Goal: Information Seeking & Learning: Check status

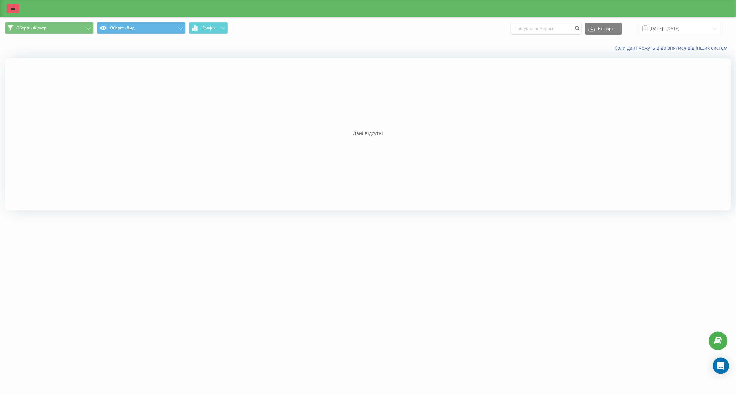
click at [10, 4] on link at bounding box center [13, 8] width 12 height 9
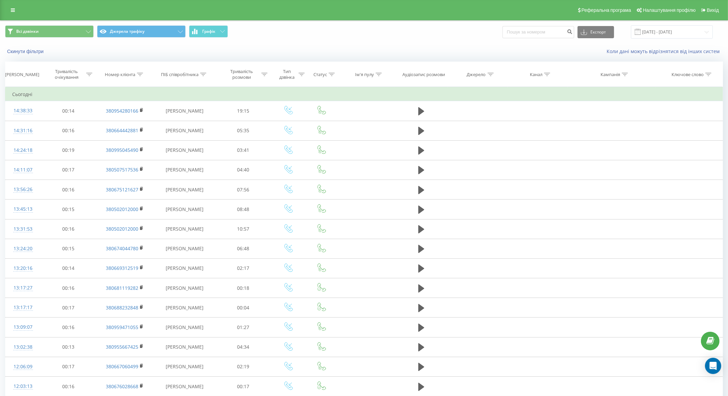
click at [16, 4] on div "Реферальна програма Налаштування профілю Вихід" at bounding box center [364, 10] width 728 height 20
click at [13, 4] on div "Реферальна програма Налаштування профілю Вихід" at bounding box center [364, 10] width 728 height 20
click at [14, 14] on link at bounding box center [13, 9] width 12 height 9
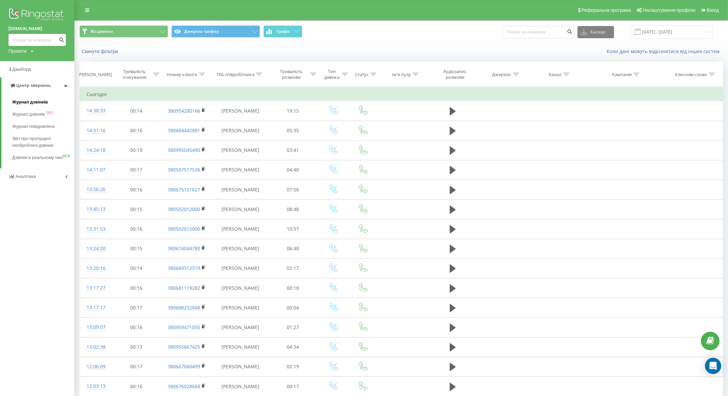
click at [22, 103] on span "Журнал дзвінків" at bounding box center [30, 102] width 36 height 7
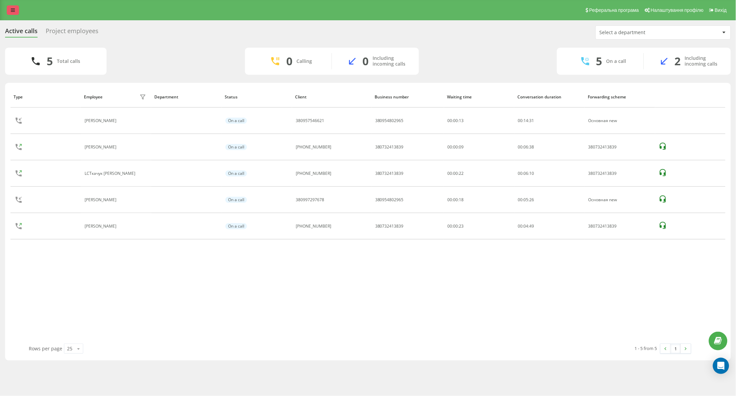
click at [9, 9] on link at bounding box center [13, 9] width 12 height 9
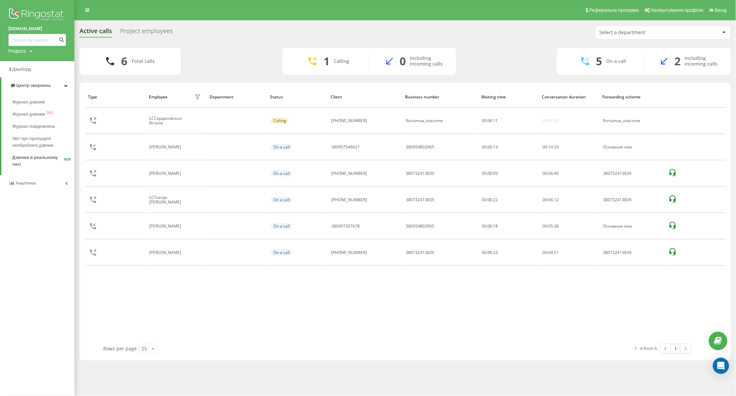
click at [9, 9] on img at bounding box center [37, 15] width 58 height 17
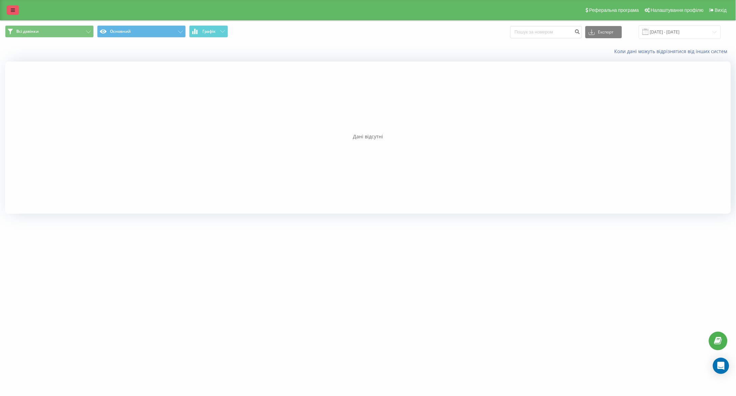
click at [12, 13] on link at bounding box center [13, 9] width 12 height 9
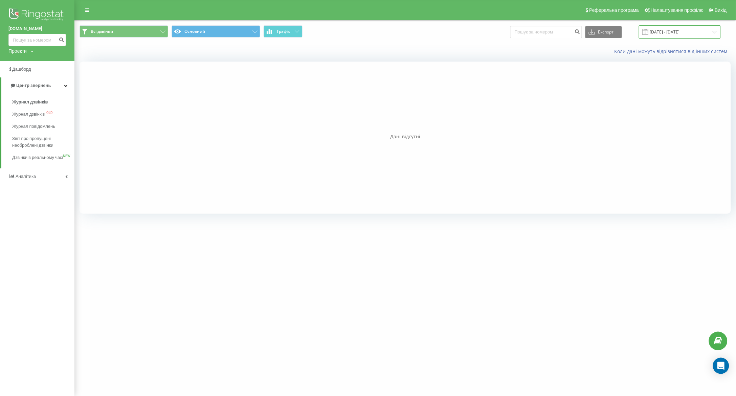
click at [673, 33] on input "22.07.2025 - 22.08.2025" at bounding box center [680, 31] width 82 height 13
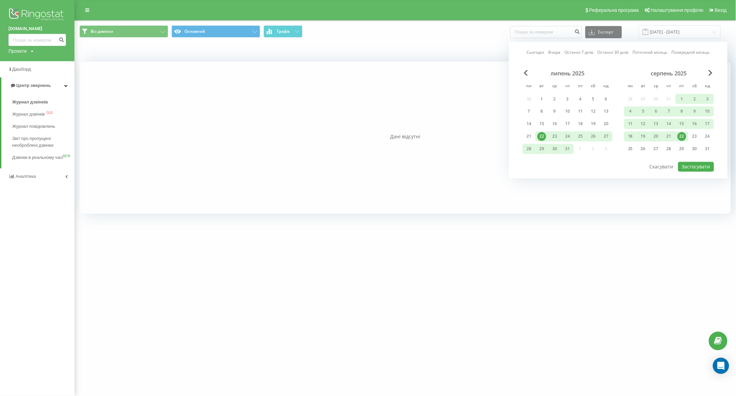
click at [684, 137] on div "22" at bounding box center [681, 136] width 9 height 9
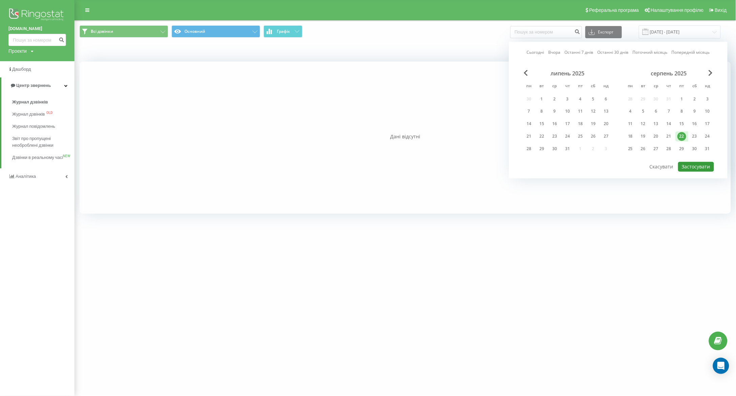
click at [705, 167] on button "Застосувати" at bounding box center [696, 167] width 36 height 10
type input "22.08.2025 - 22.08.2025"
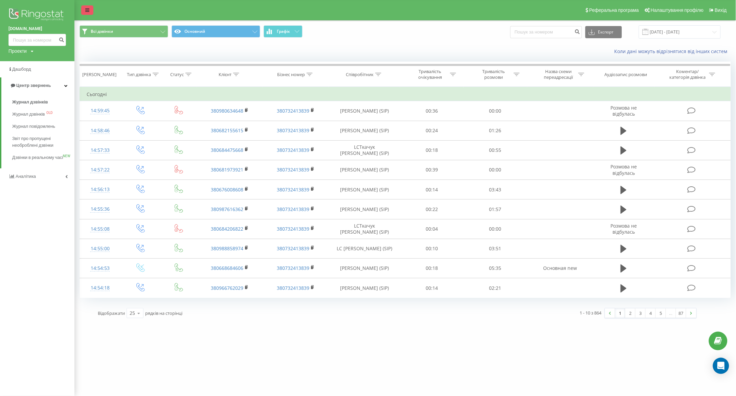
click at [84, 13] on link at bounding box center [87, 9] width 12 height 9
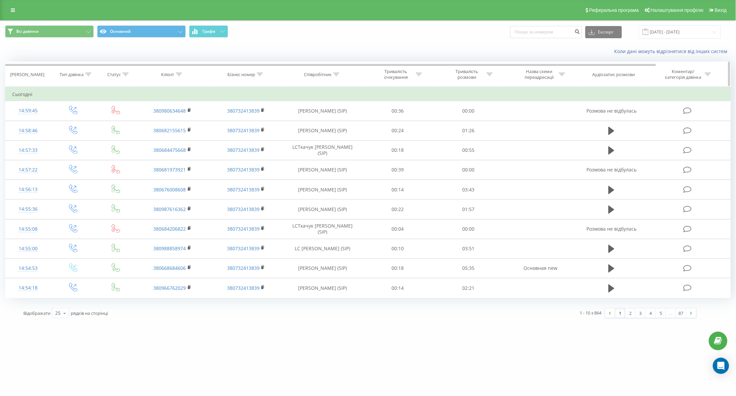
click at [339, 75] on icon at bounding box center [336, 74] width 6 height 3
click at [321, 119] on input "text" at bounding box center [323, 123] width 60 height 12
type input "понуркін"
click at [335, 136] on span "OK" at bounding box center [336, 136] width 19 height 10
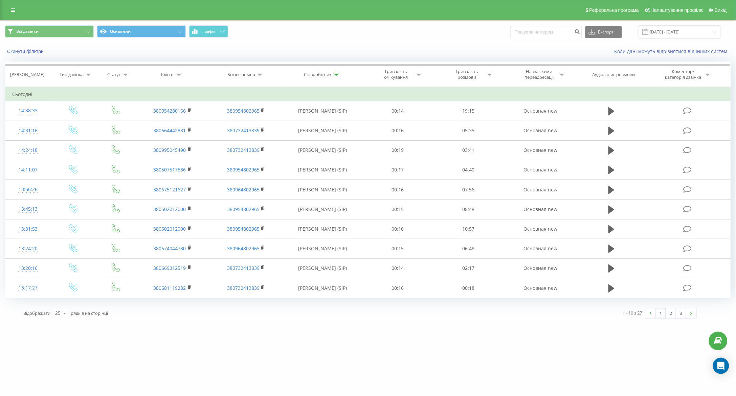
click at [50, 314] on span "Відображати" at bounding box center [36, 313] width 27 height 6
click at [56, 314] on div "25" at bounding box center [57, 313] width 5 height 7
click at [60, 297] on span "50" at bounding box center [57, 294] width 5 height 6
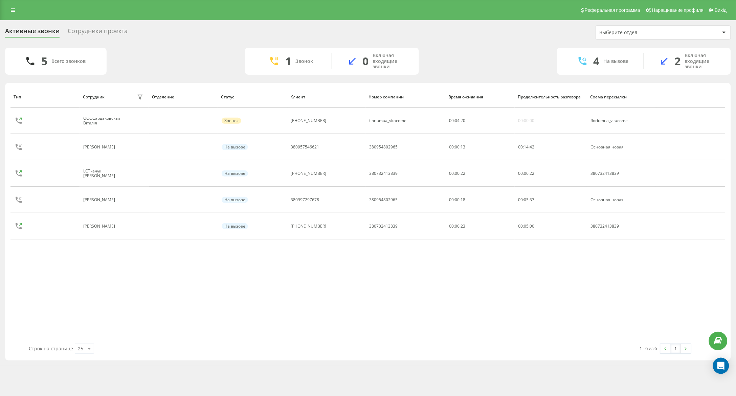
click at [381, 316] on div "Тип Сотрудник фильтр Отделение Статус Клиент Номер компании Время ожидания Прод…" at bounding box center [367, 214] width 715 height 257
click at [651, 34] on div "Выберите отдел" at bounding box center [639, 33] width 81 height 6
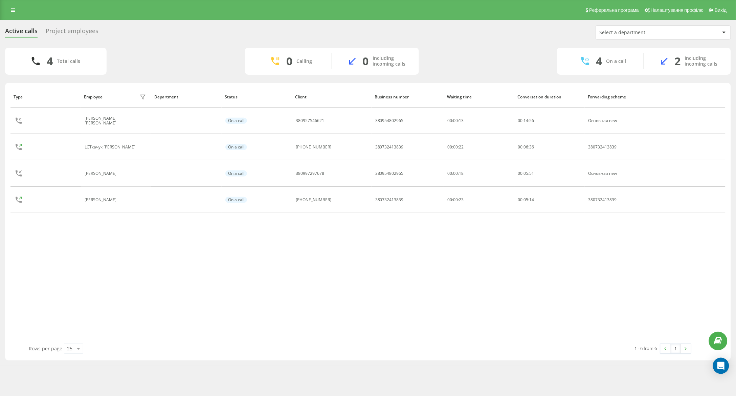
click at [368, 245] on div "Type Employee filter Department Status Client Business number Waiting time Conv…" at bounding box center [367, 214] width 715 height 257
click at [681, 5] on link "Налаштування профілю" at bounding box center [673, 10] width 65 height 20
click at [611, 35] on div "Select a department" at bounding box center [663, 33] width 135 height 14
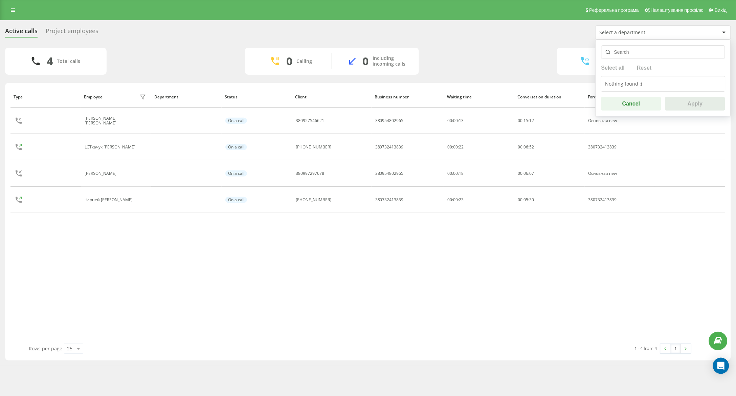
click at [471, 46] on div "Active calls Project employees Select a department Select all Reset Nothing fou…" at bounding box center [368, 192] width 726 height 335
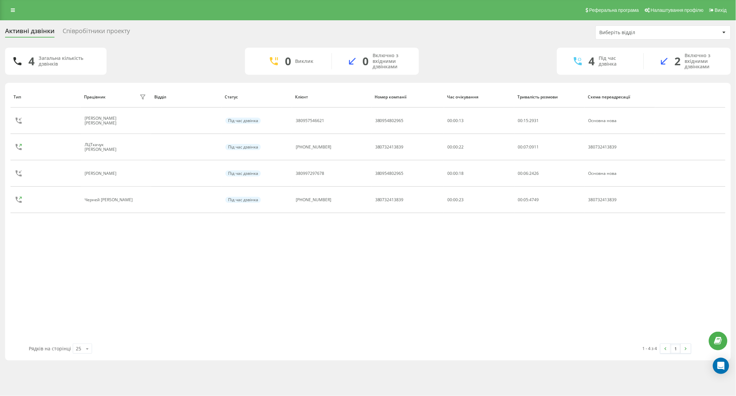
click at [269, 265] on div "Тип Працівник фільтр Відділ Статус Клієнт Номер компанії Час очікування Тривалі…" at bounding box center [367, 214] width 715 height 257
click at [677, 257] on div "Тип Працівник фільтр Відділ Статус Клієнт Номер компанії Час очікування Тривалі…" at bounding box center [367, 214] width 715 height 257
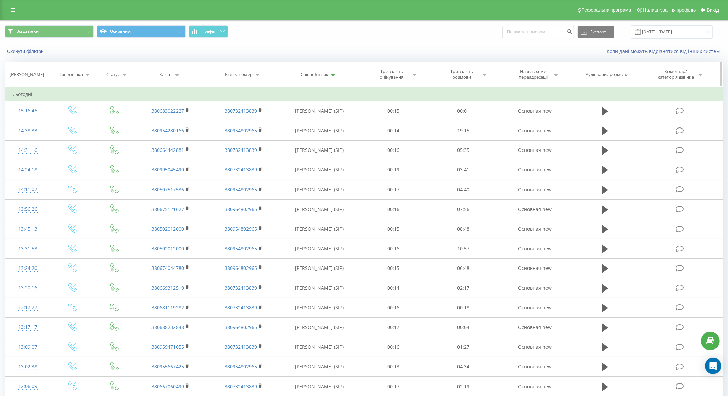
click at [256, 76] on div at bounding box center [257, 75] width 6 height 6
click at [335, 74] on icon at bounding box center [333, 74] width 6 height 3
click at [323, 123] on input "понуркін" at bounding box center [320, 123] width 60 height 12
click at [323, 123] on input "text" at bounding box center [320, 123] width 60 height 12
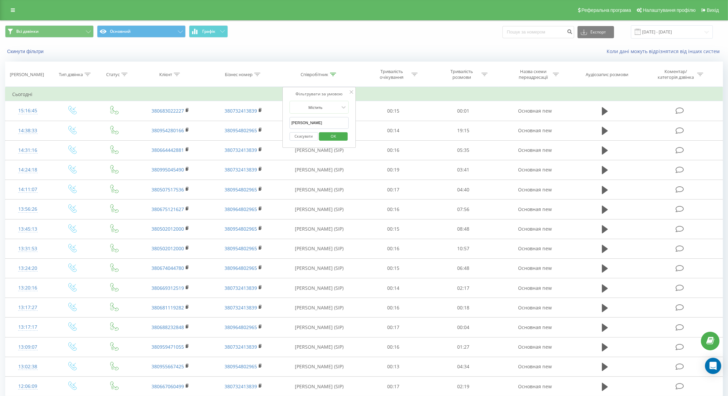
click at [331, 136] on span "OK" at bounding box center [333, 136] width 19 height 10
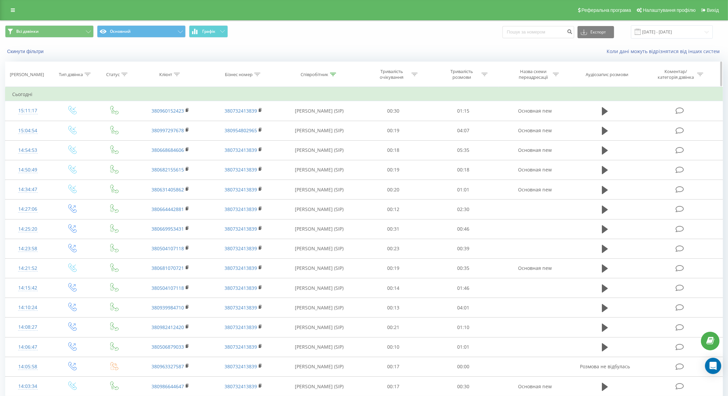
click at [259, 73] on icon at bounding box center [257, 74] width 6 height 3
click at [253, 72] on div "Бізнес номер" at bounding box center [239, 75] width 28 height 6
click at [331, 73] on icon at bounding box center [333, 74] width 6 height 3
click at [314, 121] on input "[PERSON_NAME]" at bounding box center [320, 123] width 60 height 12
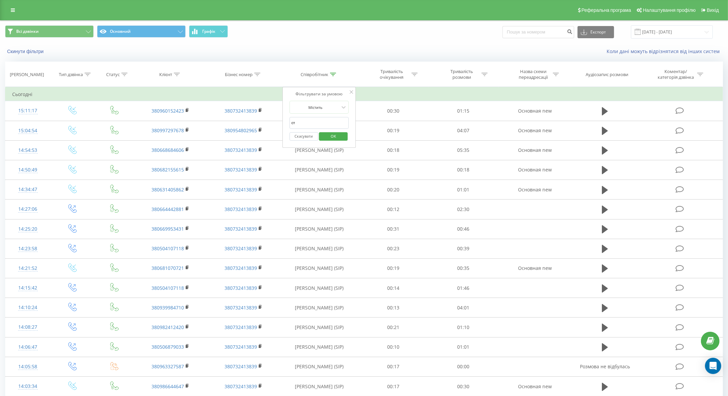
type input "с"
type input "гаврилович"
click at [341, 132] on span "OK" at bounding box center [333, 136] width 19 height 10
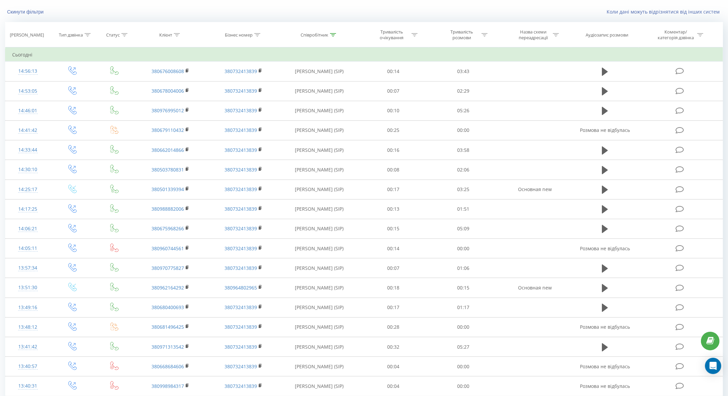
scroll to position [0, 0]
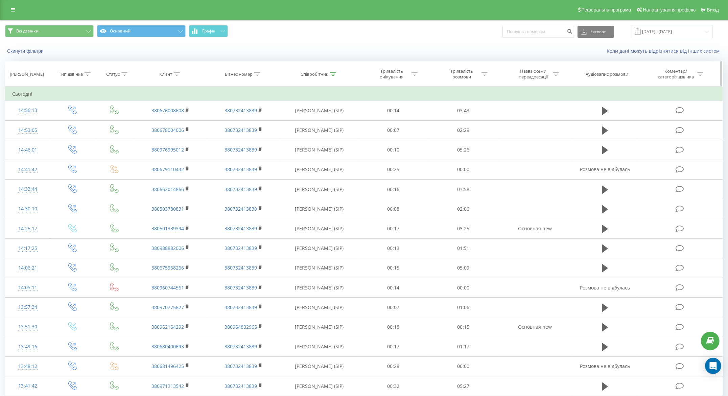
click at [335, 72] on icon at bounding box center [333, 73] width 6 height 3
click at [323, 125] on input "гаврилович" at bounding box center [320, 123] width 60 height 12
type input "понуркін"
click at [331, 140] on span "OK" at bounding box center [333, 136] width 19 height 10
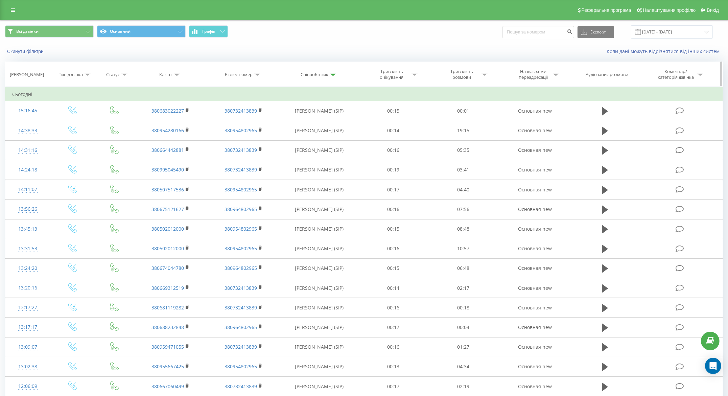
click at [179, 75] on icon at bounding box center [177, 74] width 6 height 3
click at [152, 123] on input "text" at bounding box center [171, 123] width 60 height 12
paste input "380674490174"
type input "380674490174"
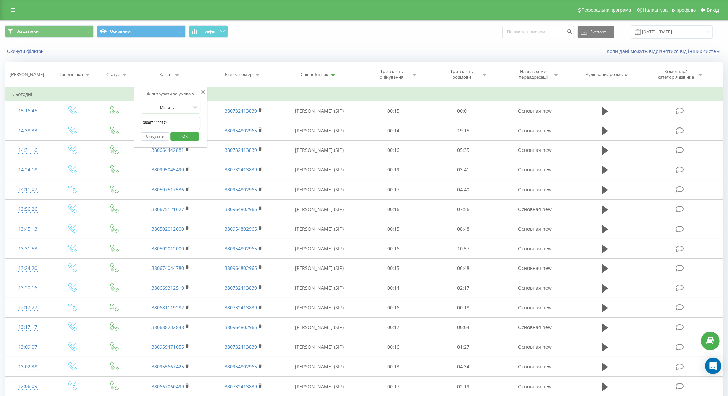
click at [187, 136] on span "OK" at bounding box center [185, 136] width 19 height 10
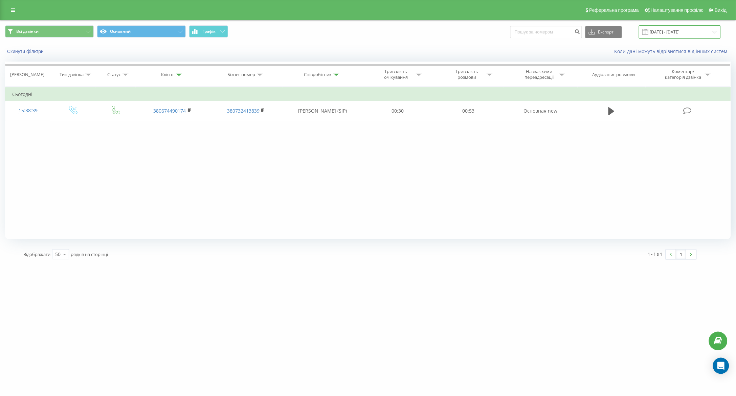
click at [688, 29] on input "[DATE] - [DATE]" at bounding box center [680, 31] width 82 height 13
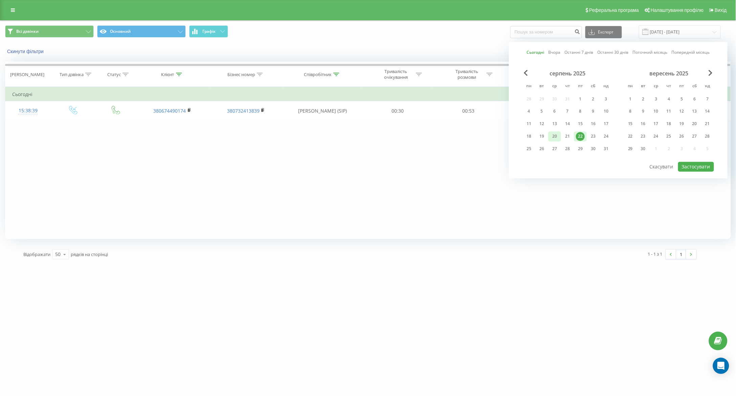
click at [553, 140] on div "20" at bounding box center [554, 136] width 9 height 9
click at [580, 138] on div "22" at bounding box center [580, 136] width 9 height 9
click at [702, 166] on button "Застосувати" at bounding box center [696, 167] width 36 height 10
type input "[DATE] - [DATE]"
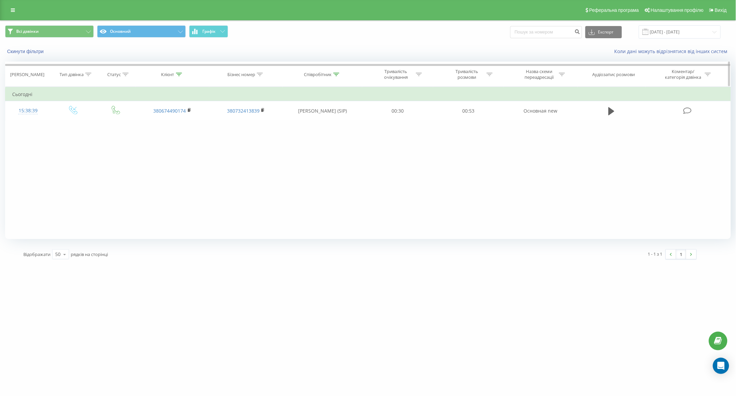
click at [332, 74] on div "Співробітник" at bounding box center [322, 75] width 36 height 6
click at [324, 129] on input "понуркін" at bounding box center [323, 123] width 60 height 12
type input "п"
click button "OK" at bounding box center [336, 136] width 29 height 8
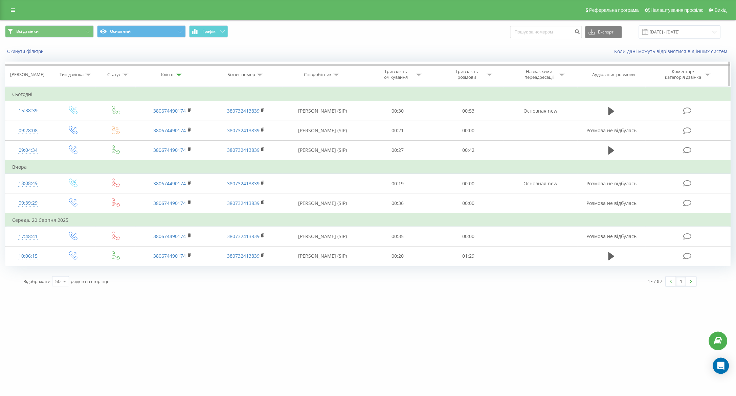
click at [178, 73] on icon at bounding box center [179, 74] width 6 height 3
click at [190, 121] on input "380674490174" at bounding box center [173, 123] width 60 height 12
type input "3"
click at [187, 138] on span "OK" at bounding box center [186, 136] width 19 height 10
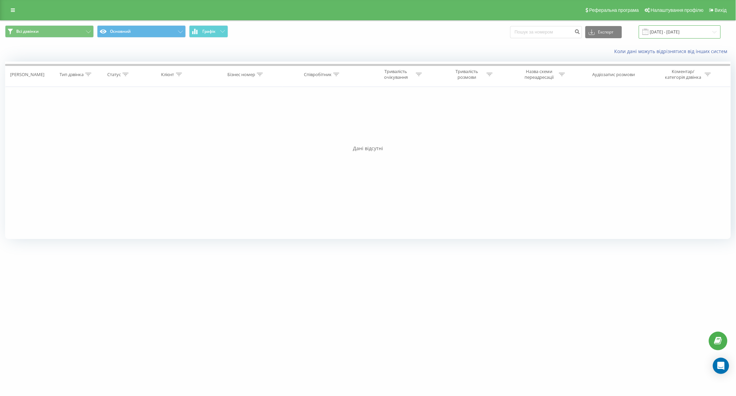
click at [674, 27] on input "[DATE] - [DATE]" at bounding box center [680, 31] width 82 height 13
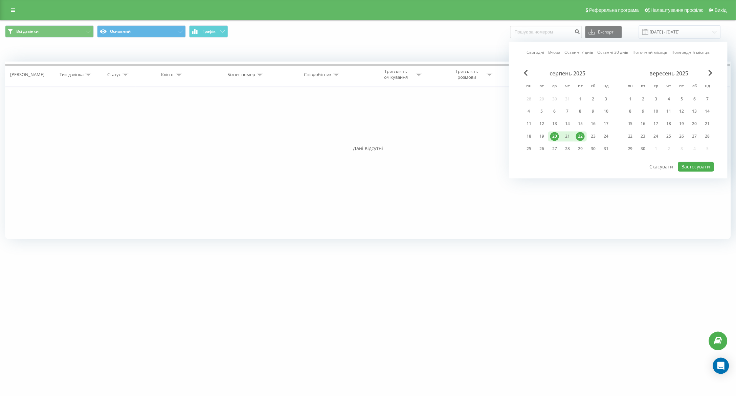
click at [581, 137] on div "22" at bounding box center [580, 136] width 9 height 9
click at [689, 163] on button "Застосувати" at bounding box center [696, 167] width 36 height 10
type input "[DATE] - [DATE]"
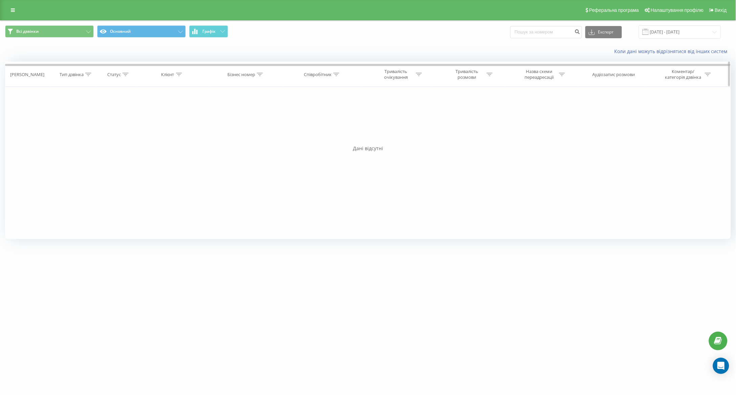
click at [337, 75] on icon at bounding box center [337, 74] width 6 height 3
click at [324, 118] on input "text" at bounding box center [323, 123] width 60 height 12
type input "[PERSON_NAME]"
click at [338, 136] on span "OK" at bounding box center [336, 136] width 19 height 10
click at [660, 183] on div "Фільтрувати за умовою Дорівнює Введіть значення Скасувати OK Фільтрувати за умо…" at bounding box center [368, 163] width 726 height 152
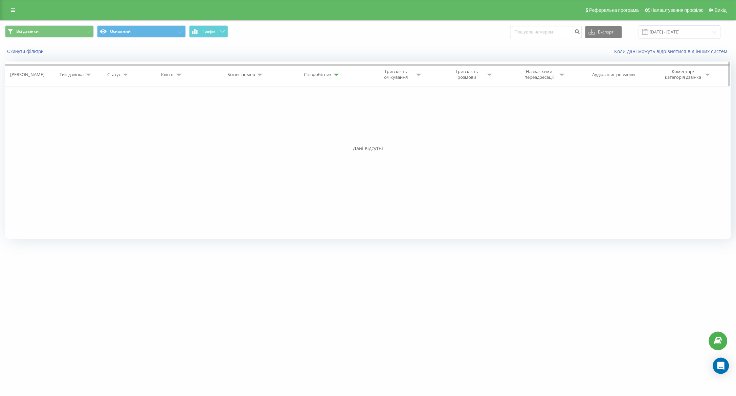
click at [337, 75] on icon at bounding box center [337, 74] width 6 height 3
click at [180, 77] on div at bounding box center [179, 75] width 6 height 6
click at [666, 33] on input "[DATE] - [DATE]" at bounding box center [680, 31] width 82 height 13
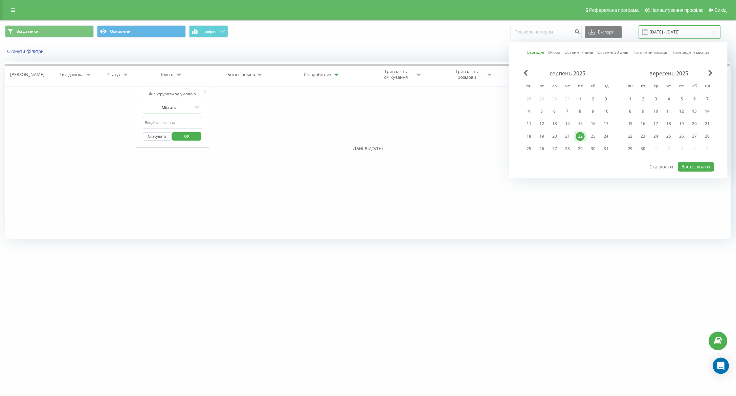
click at [666, 33] on input "[DATE] - [DATE]" at bounding box center [680, 31] width 82 height 13
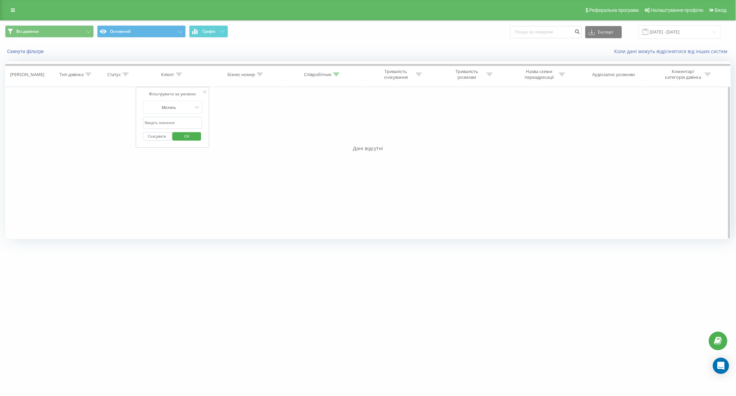
click at [392, 229] on div "Фільтрувати за умовою Дорівнює Введіть значення Скасувати OK Фільтрувати за умо…" at bounding box center [368, 163] width 726 height 152
click at [497, 184] on div "Фільтрувати за умовою Дорівнює Введіть значення Скасувати OK Фільтрувати за умо…" at bounding box center [368, 163] width 726 height 152
click at [336, 71] on th "Співробітник" at bounding box center [322, 74] width 79 height 25
click at [336, 73] on icon at bounding box center [337, 74] width 6 height 3
click at [336, 137] on span "OK" at bounding box center [336, 136] width 19 height 10
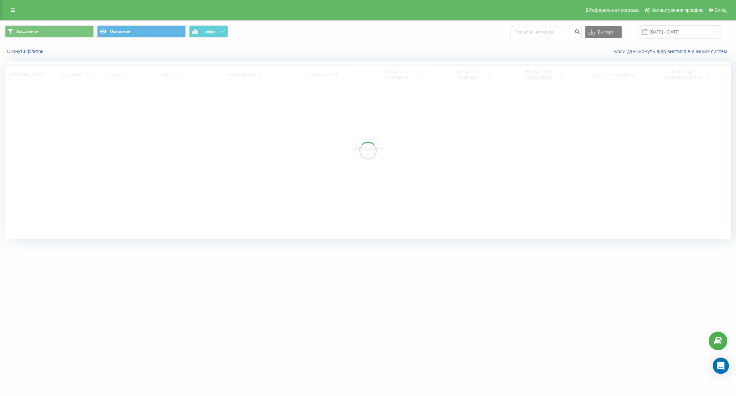
click at [649, 156] on div at bounding box center [368, 151] width 726 height 178
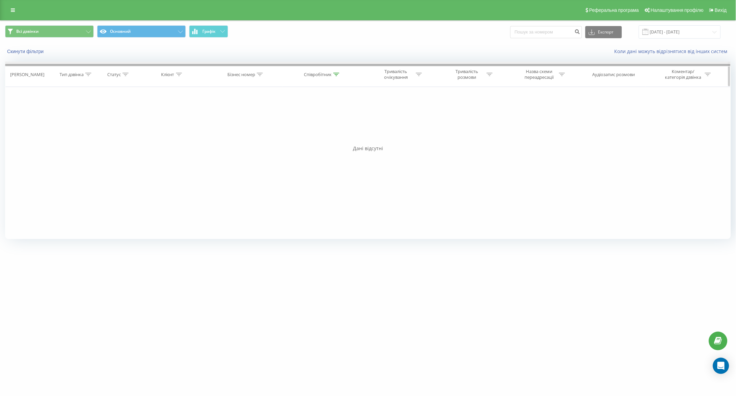
click at [337, 66] on div at bounding box center [367, 65] width 725 height 2
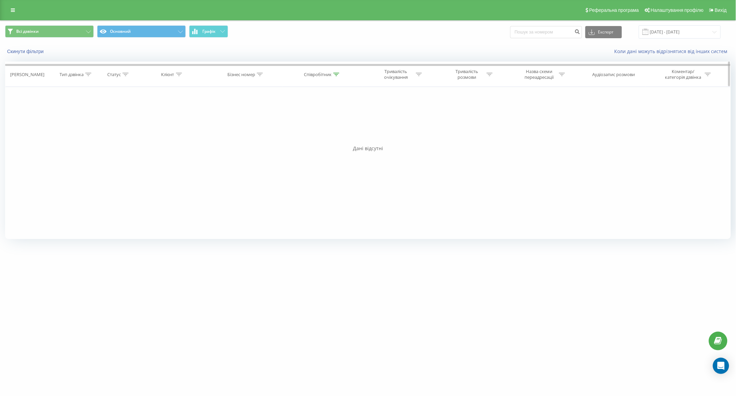
click at [337, 71] on th "Співробітник" at bounding box center [322, 74] width 79 height 25
click at [331, 75] on div "Співробітник" at bounding box center [318, 75] width 28 height 6
click at [337, 75] on icon at bounding box center [337, 74] width 6 height 3
click at [333, 72] on div "Співробітник" at bounding box center [322, 75] width 36 height 6
click at [334, 128] on input "[PERSON_NAME]" at bounding box center [323, 123] width 60 height 12
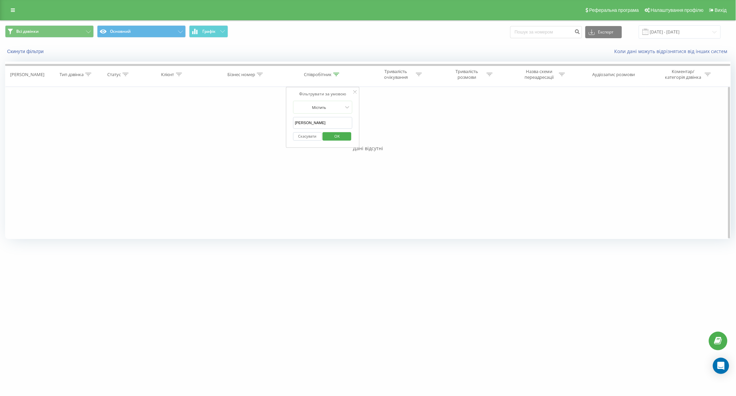
click at [328, 125] on input "[PERSON_NAME]" at bounding box center [323, 123] width 60 height 12
click at [328, 125] on input "text" at bounding box center [323, 123] width 60 height 12
type input "понуркін"
click at [339, 137] on span "OK" at bounding box center [336, 136] width 19 height 10
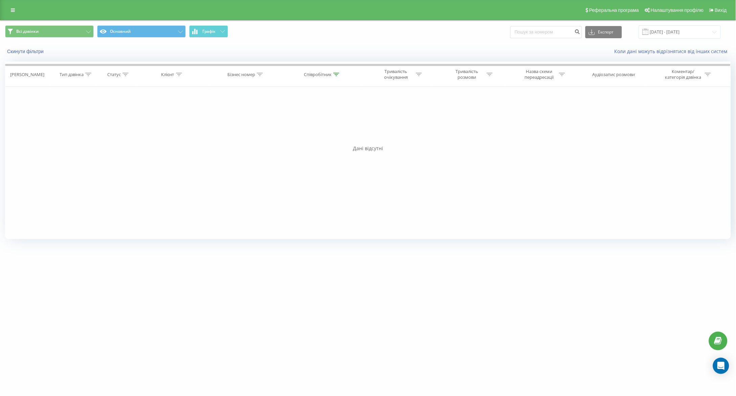
click at [66, 152] on div "Дані відсутні" at bounding box center [368, 148] width 726 height 7
click at [89, 71] on th "Тип дзвінка" at bounding box center [73, 74] width 45 height 25
click at [89, 73] on icon at bounding box center [88, 74] width 6 height 3
click at [123, 74] on icon at bounding box center [125, 74] width 6 height 3
click at [178, 74] on div at bounding box center [179, 75] width 6 height 6
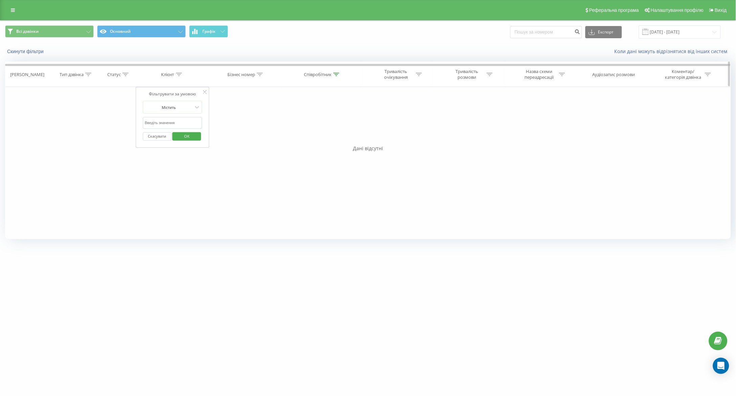
click at [259, 75] on icon at bounding box center [260, 74] width 6 height 3
click at [331, 74] on div "Співробітник" at bounding box center [318, 75] width 28 height 6
click at [418, 72] on div at bounding box center [419, 75] width 6 height 6
click at [524, 131] on div "Фільтрувати за умовою Дорівнює Введіть значення Скасувати OK Фільтрувати за умо…" at bounding box center [368, 163] width 726 height 152
click at [281, 125] on div "Фільтрувати за умовою Дорівнює Введіть значення Скасувати OK Фільтрувати за умо…" at bounding box center [368, 163] width 726 height 152
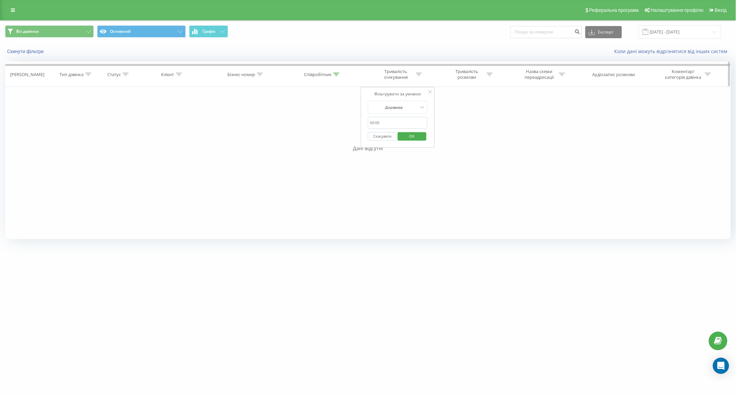
click at [336, 74] on icon at bounding box center [337, 74] width 6 height 3
click at [334, 133] on span "OK" at bounding box center [336, 136] width 19 height 10
click at [335, 73] on icon at bounding box center [336, 74] width 6 height 3
